Goal: Browse casually: Explore the website without a specific task or goal

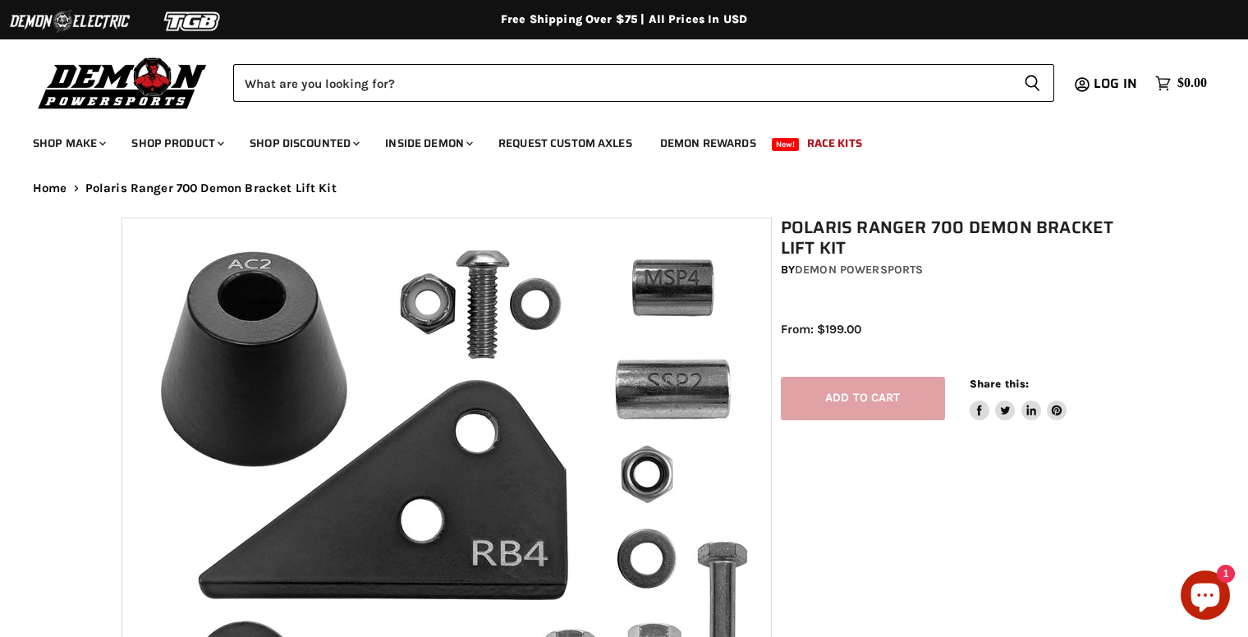
select select "******"
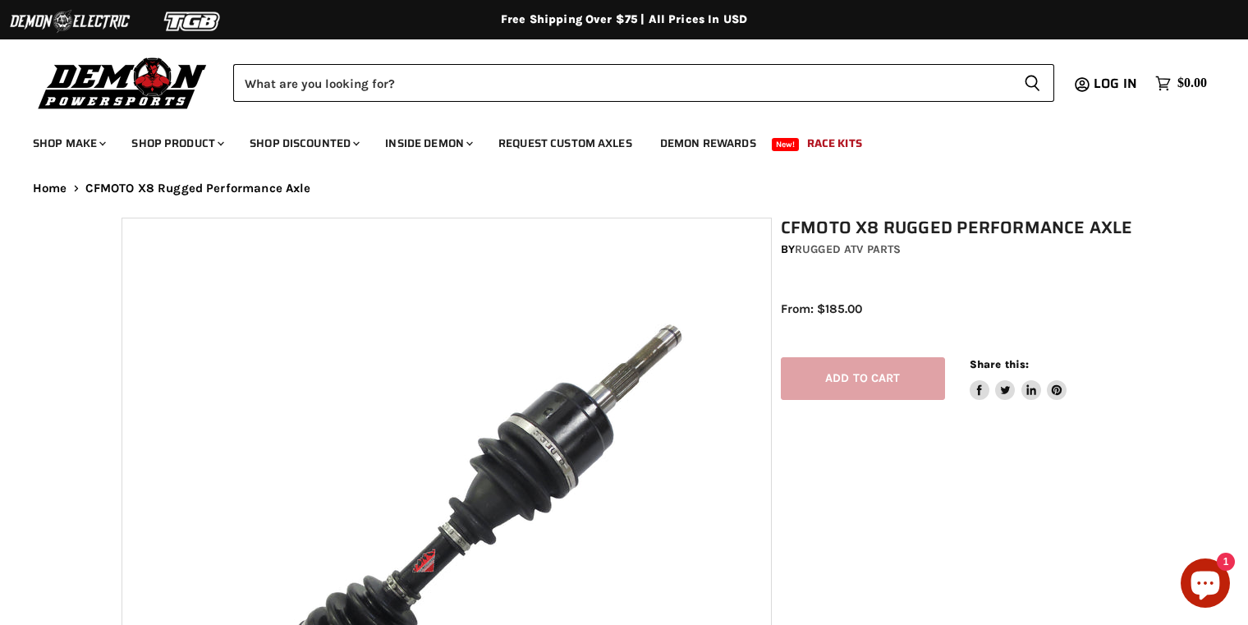
select select "******"
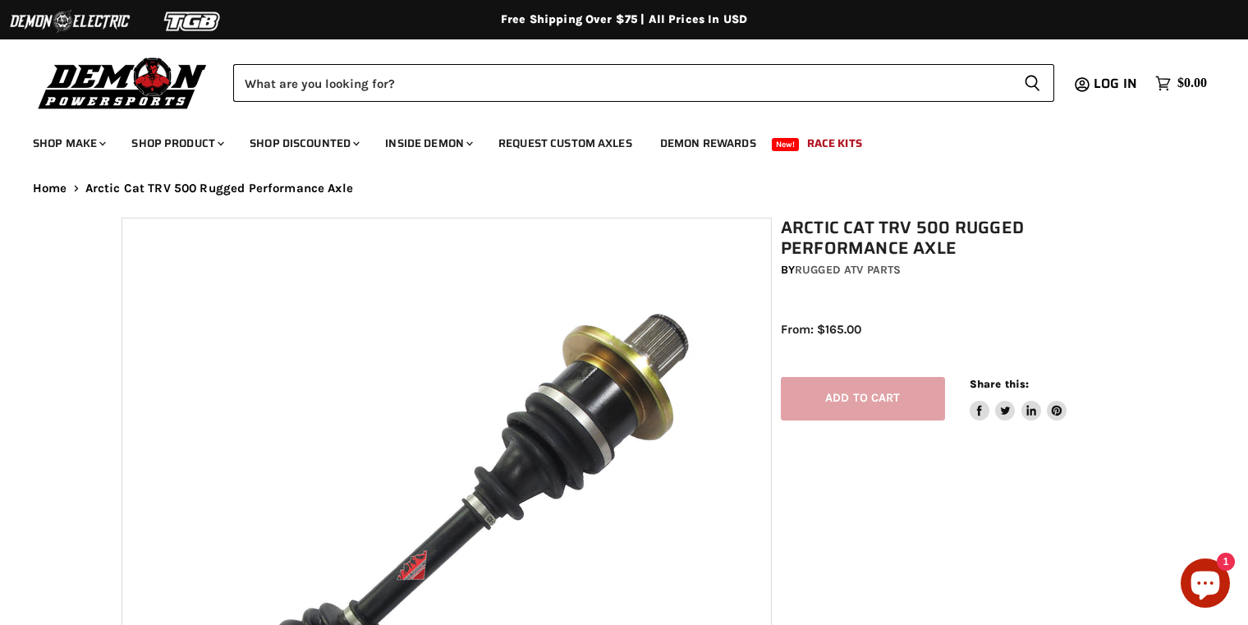
select select "******"
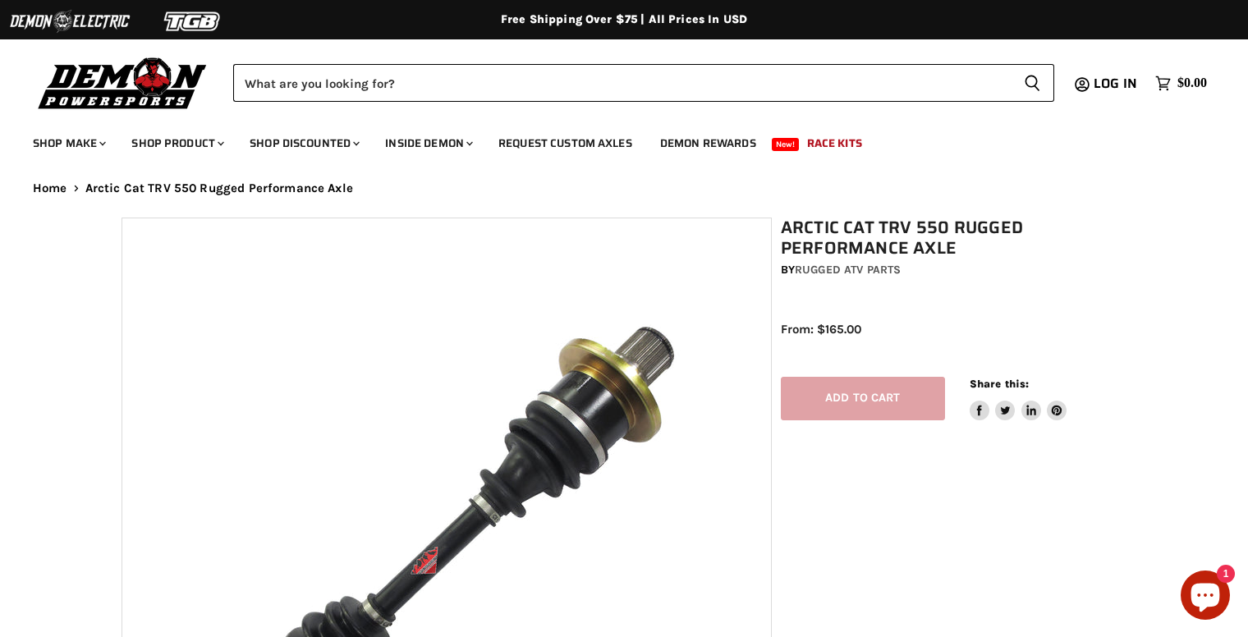
select select "******"
